Goal: Task Accomplishment & Management: Use online tool/utility

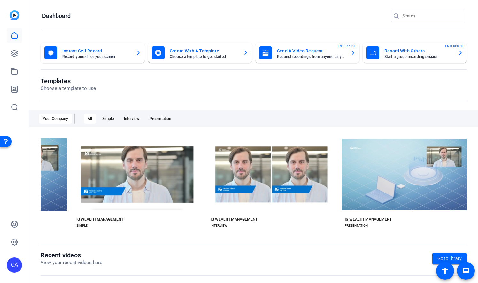
scroll to position [0, 740]
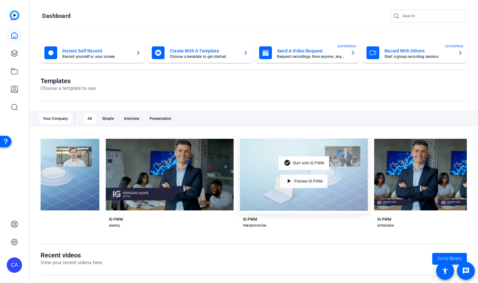
click at [300, 181] on span "Preview IG PWM" at bounding box center [308, 181] width 28 height 4
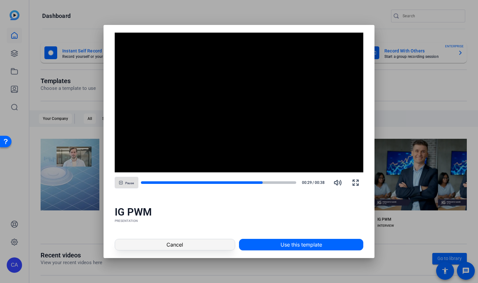
click at [192, 245] on span at bounding box center [175, 244] width 120 height 15
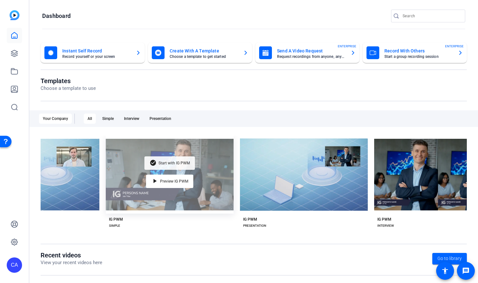
click at [179, 161] on span "Start with IG PWM" at bounding box center [173, 163] width 31 height 4
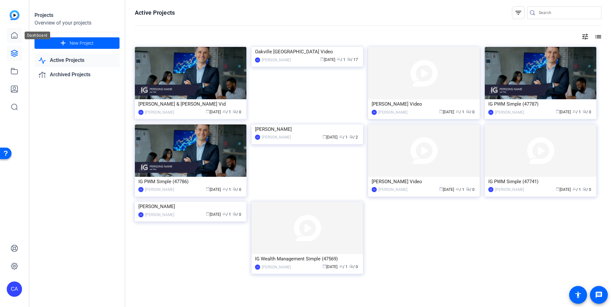
click at [14, 36] on icon at bounding box center [15, 36] width 8 height 8
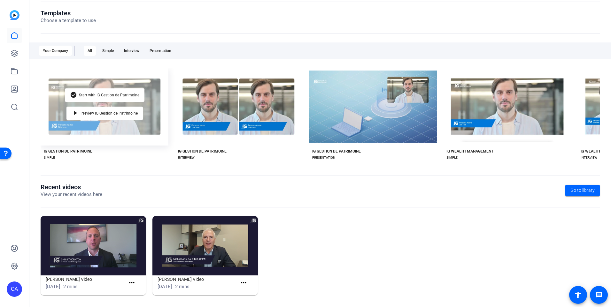
scroll to position [70, 0]
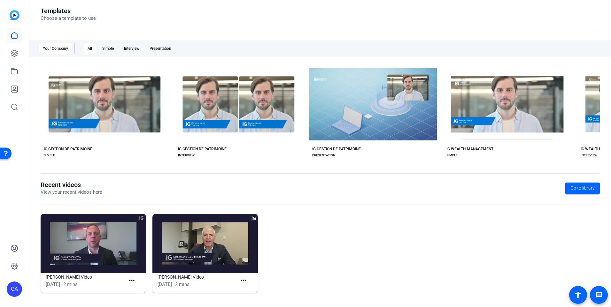
drag, startPoint x: 130, startPoint y: 280, endPoint x: 109, endPoint y: 285, distance: 22.2
click at [109, 285] on div "[DATE] 2 mins" at bounding box center [86, 284] width 80 height 7
click at [133, 280] on mat-icon "more_horiz" at bounding box center [132, 281] width 8 height 8
click at [138, 287] on span "View" at bounding box center [145, 290] width 26 height 8
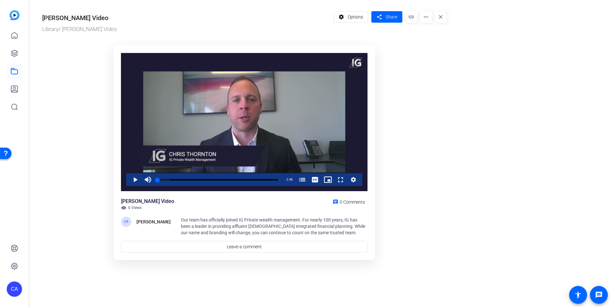
click at [425, 20] on mat-icon "more_horiz" at bounding box center [425, 16] width 11 height 11
click at [427, 82] on div at bounding box center [305, 153] width 611 height 307
click at [346, 17] on span at bounding box center [351, 16] width 34 height 15
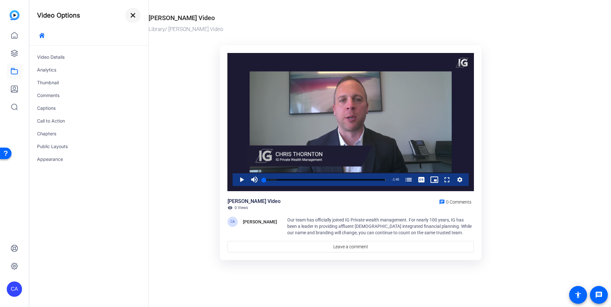
click at [134, 16] on mat-icon "close" at bounding box center [133, 15] width 8 height 8
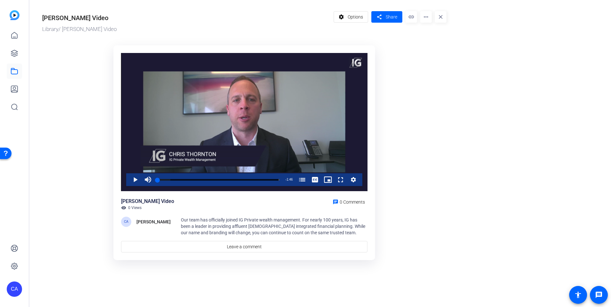
click at [423, 16] on mat-icon "more_horiz" at bounding box center [425, 16] width 11 height 11
click at [441, 15] on div at bounding box center [305, 153] width 611 height 307
click at [441, 15] on mat-icon "close" at bounding box center [440, 16] width 11 height 11
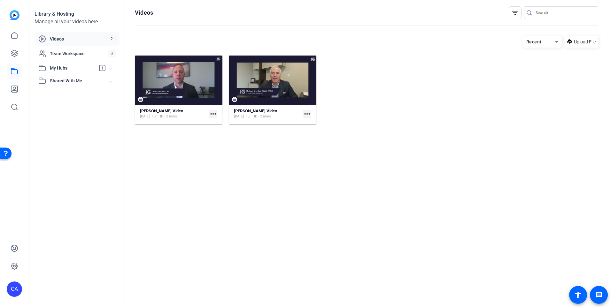
click at [309, 114] on mat-icon "more_horiz" at bounding box center [307, 114] width 8 height 8
click at [214, 112] on div at bounding box center [305, 153] width 611 height 307
click at [211, 114] on mat-icon "more_horiz" at bounding box center [213, 114] width 8 height 8
click at [244, 193] on div at bounding box center [305, 153] width 611 height 307
click at [17, 37] on icon at bounding box center [15, 36] width 8 height 8
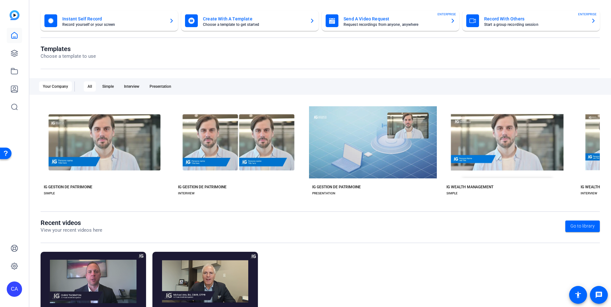
scroll to position [70, 0]
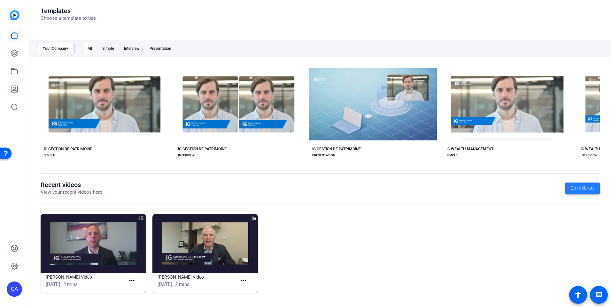
click at [579, 186] on span "Go to library" at bounding box center [582, 188] width 24 height 7
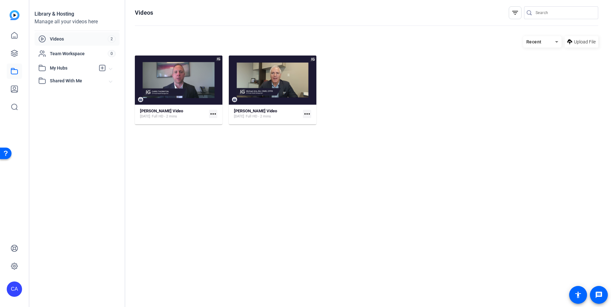
click at [309, 111] on mat-icon "more_horiz" at bounding box center [307, 114] width 8 height 8
click at [251, 199] on div at bounding box center [305, 153] width 611 height 307
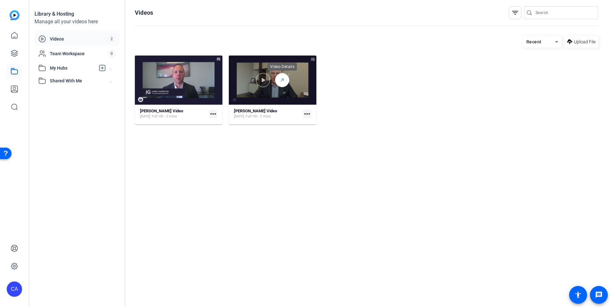
click at [283, 76] on div at bounding box center [282, 80] width 14 height 14
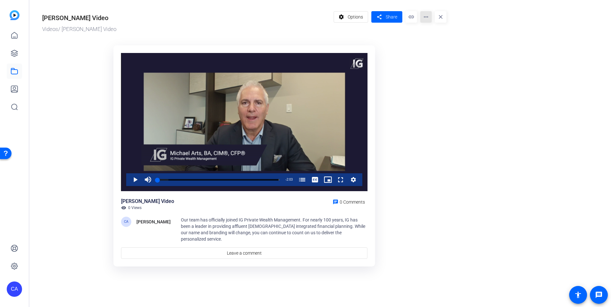
click at [426, 20] on mat-icon "more_horiz" at bounding box center [425, 16] width 11 height 11
click at [419, 140] on div at bounding box center [305, 153] width 611 height 307
click at [72, 216] on ktd-grid "Video Player is loading. Play Video Play Mute Current Time 0:00 / Duration 2:03…" at bounding box center [244, 157] width 404 height 230
click at [14, 36] on icon at bounding box center [15, 36] width 8 height 8
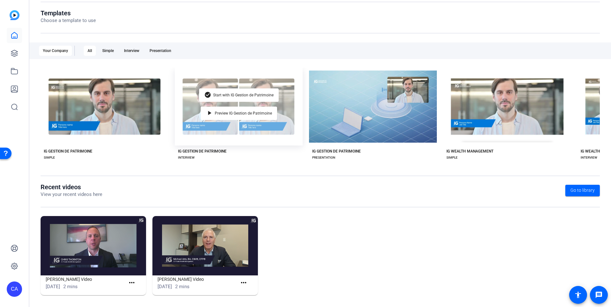
scroll to position [70, 0]
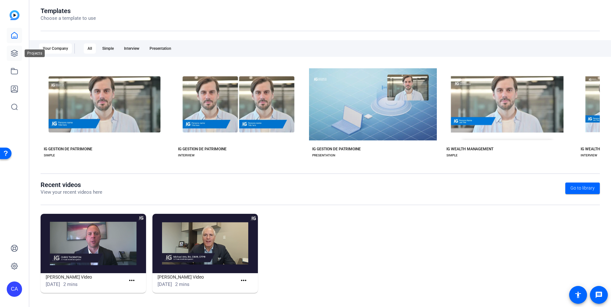
click at [16, 50] on icon at bounding box center [15, 53] width 8 height 8
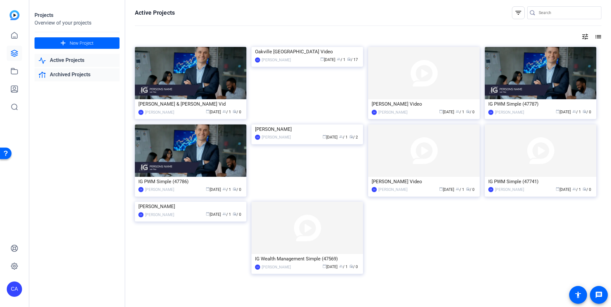
click at [74, 79] on link "Archived Projects" at bounding box center [76, 74] width 85 height 13
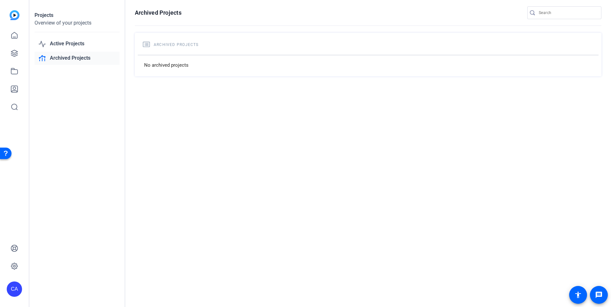
click at [73, 59] on link "Archived Projects" at bounding box center [76, 58] width 85 height 13
click at [75, 44] on link "Active Projects" at bounding box center [76, 43] width 85 height 13
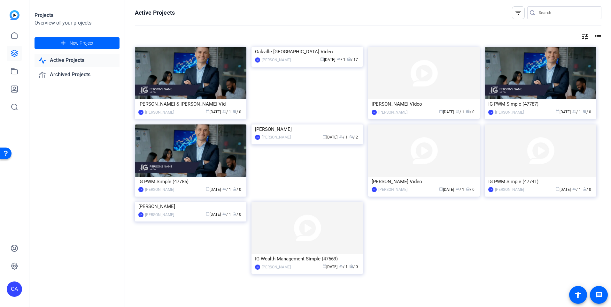
scroll to position [4, 0]
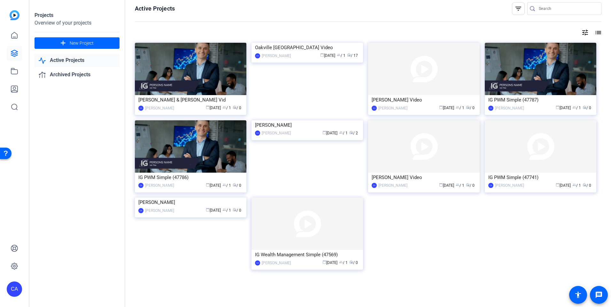
click at [445, 249] on div "[PERSON_NAME] & [PERSON_NAME] Vid CA [PERSON_NAME] calendar_today [DATE] group …" at bounding box center [368, 163] width 466 height 241
click at [435, 145] on img at bounding box center [423, 146] width 111 height 52
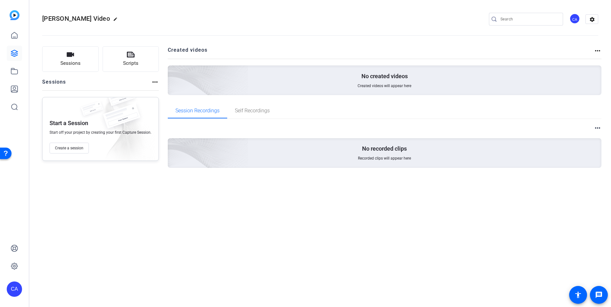
click at [156, 82] on mat-icon "more_horiz" at bounding box center [155, 82] width 8 height 8
click at [156, 82] on div at bounding box center [305, 153] width 611 height 307
click at [153, 79] on mat-icon "more_horiz" at bounding box center [155, 82] width 8 height 8
click at [158, 90] on span "View Archived Sessions" at bounding box center [176, 92] width 43 height 8
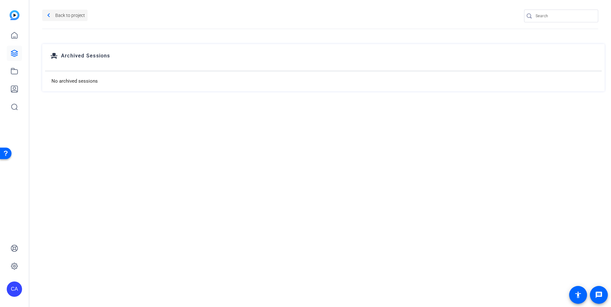
click at [52, 14] on mat-icon "navigate_before" at bounding box center [49, 15] width 8 height 8
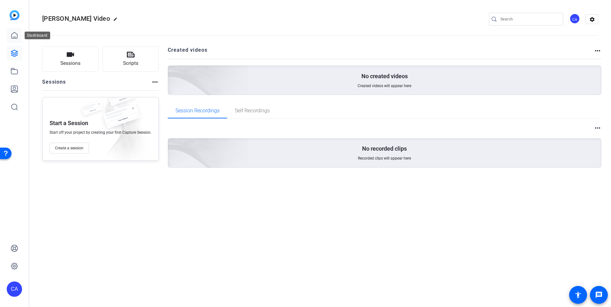
click at [20, 34] on link at bounding box center [14, 35] width 15 height 15
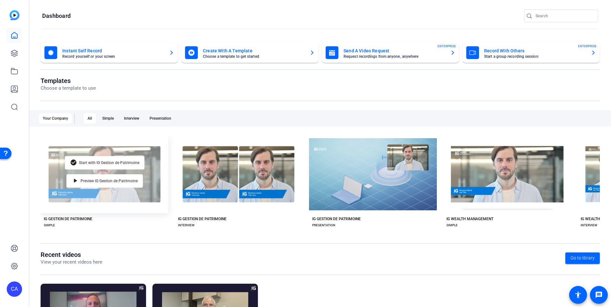
scroll to position [70, 0]
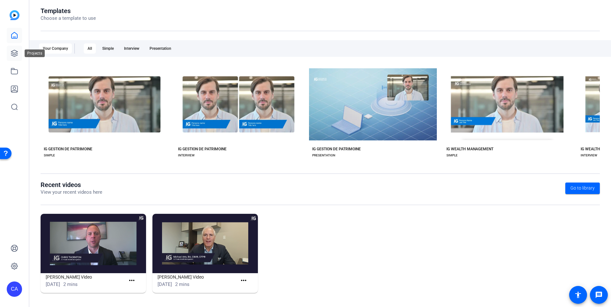
click at [16, 54] on icon at bounding box center [14, 53] width 6 height 6
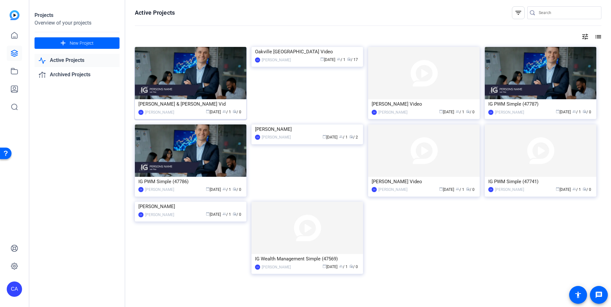
click at [209, 72] on img at bounding box center [190, 73] width 111 height 52
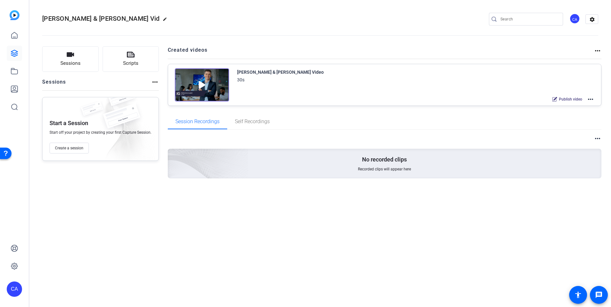
click at [219, 77] on img at bounding box center [202, 84] width 54 height 33
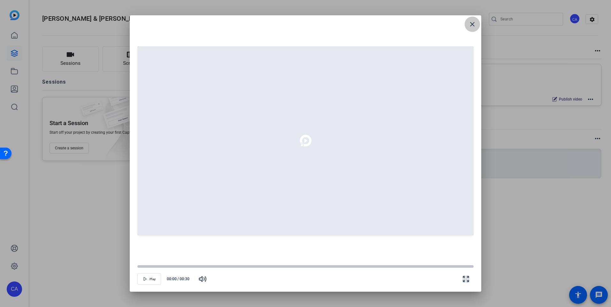
click at [474, 24] on mat-icon "close" at bounding box center [472, 24] width 8 height 8
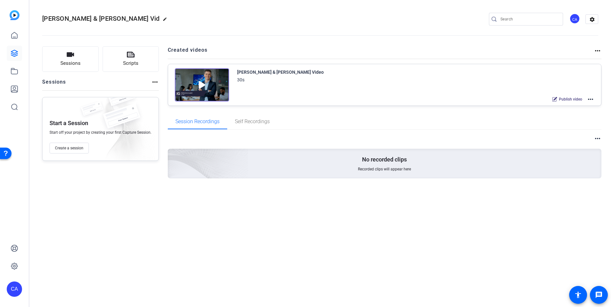
click at [591, 99] on mat-icon "more_horiz" at bounding box center [590, 99] width 8 height 8
click at [586, 105] on span "Edit in Creator" at bounding box center [566, 107] width 44 height 8
